Goal: Task Accomplishment & Management: Complete application form

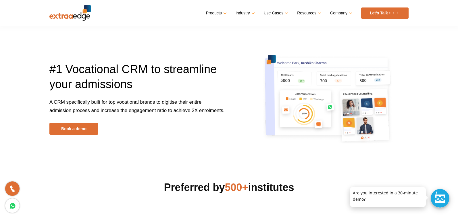
click at [376, 13] on link "Let’s Talk" at bounding box center [384, 12] width 47 height 11
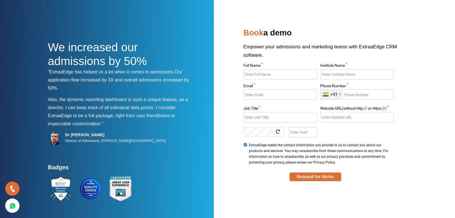
click at [273, 73] on input "Full Name *" at bounding box center [280, 74] width 74 height 10
type input "Rajkumar Somaiya"
click at [325, 75] on input "Institute Name *" at bounding box center [357, 74] width 74 height 10
type input "Ragc"
click at [262, 96] on input "Email *" at bounding box center [280, 94] width 74 height 10
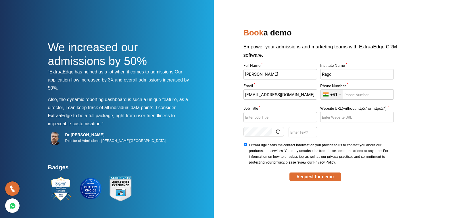
type input "rajkumarsomaiya@ragc.in"
click at [366, 95] on input "Phone Number *" at bounding box center [357, 94] width 74 height 10
type input "8097616904"
click at [259, 118] on input "Job Title *" at bounding box center [280, 117] width 74 height 10
type input "Admission Counsellor"
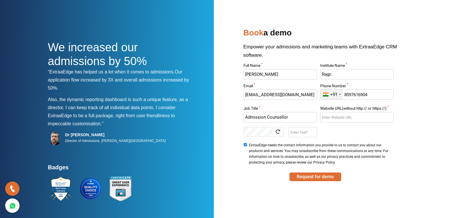
click at [350, 122] on input "Website URL(without http:// or https://) *" at bounding box center [357, 117] width 74 height 10
type input "www.ragc.in"
click at [307, 137] on input "Enter Text" at bounding box center [302, 132] width 28 height 10
type input "OEOr"
click at [323, 177] on button "Request for demo" at bounding box center [315, 176] width 52 height 9
